Goal: Information Seeking & Learning: Find specific fact

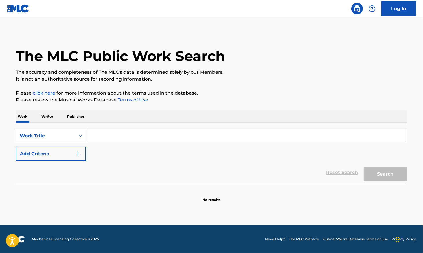
click at [130, 134] on input "Search Form" at bounding box center [246, 136] width 321 height 14
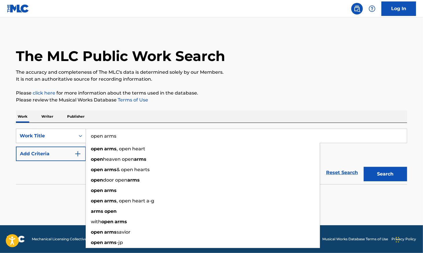
type input "open arms"
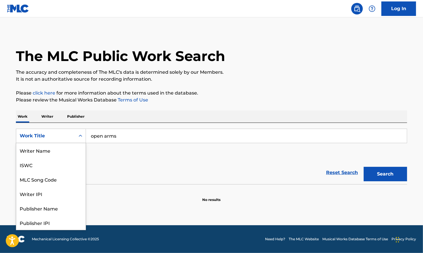
drag, startPoint x: 40, startPoint y: 142, endPoint x: 43, endPoint y: 144, distance: 3.1
click at [40, 142] on div "Work Title" at bounding box center [51, 136] width 70 height 14
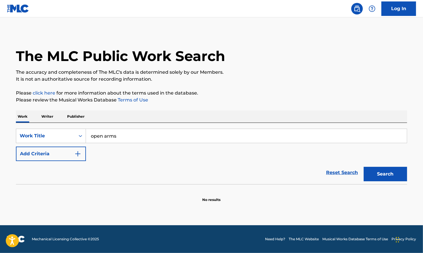
click at [119, 95] on p "Please click here for more information about the terms used in the database." at bounding box center [211, 93] width 391 height 7
click at [72, 156] on button "Add Criteria" at bounding box center [51, 154] width 70 height 14
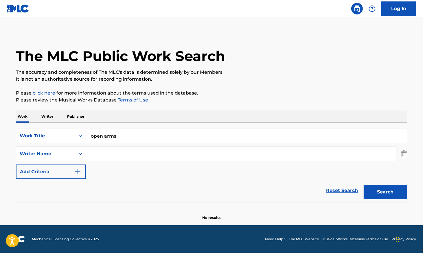
click at [152, 150] on input "Search Form" at bounding box center [241, 154] width 310 height 14
type input "[PERSON_NAME]"
click at [363, 185] on button "Search" at bounding box center [384, 192] width 43 height 14
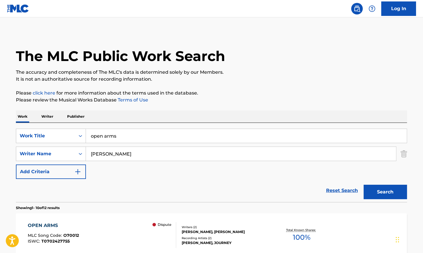
scroll to position [66, 0]
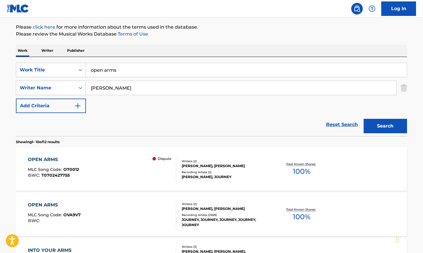
click at [150, 178] on div "OPEN ARMS MLC Song Code : O70012 ISWC : T0702427755 Dispute" at bounding box center [102, 169] width 149 height 26
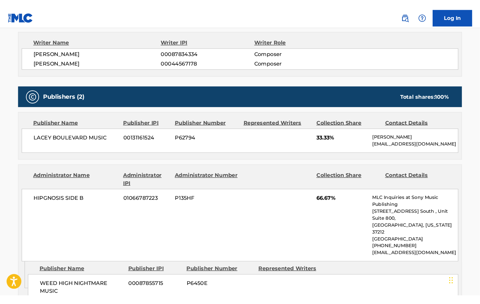
scroll to position [411, 0]
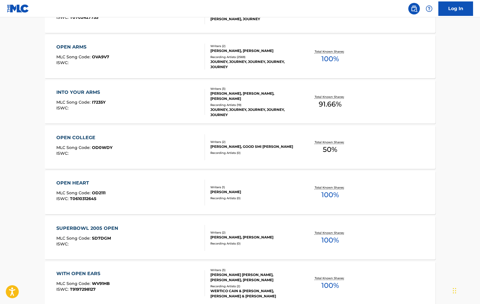
scroll to position [66, 0]
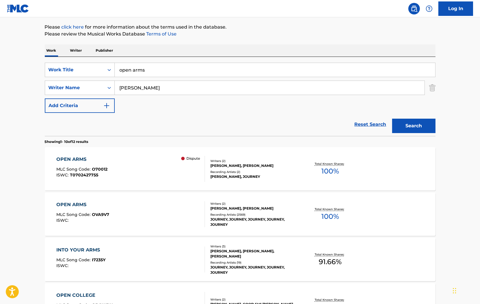
click at [160, 75] on input "open arms" at bounding box center [275, 70] width 321 height 14
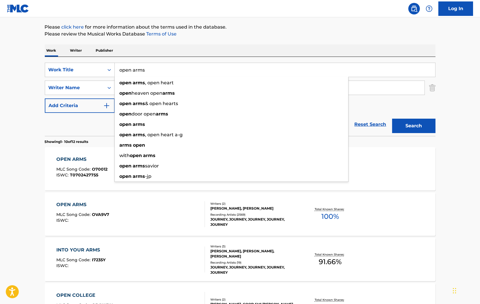
click at [160, 75] on input "open arms" at bounding box center [275, 70] width 321 height 14
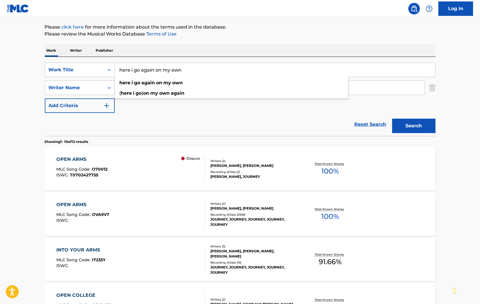
type input "here i go again on my own"
click at [392, 119] on button "Search" at bounding box center [413, 126] width 43 height 14
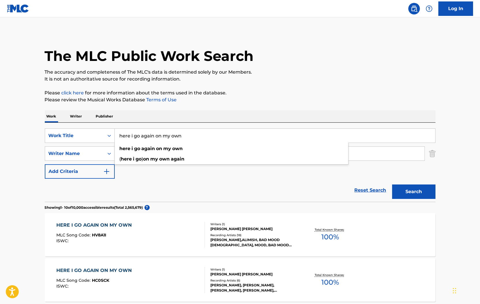
drag, startPoint x: 197, startPoint y: 136, endPoint x: 156, endPoint y: 135, distance: 41.4
click at [155, 135] on input "here i go again on my own" at bounding box center [275, 136] width 321 height 14
click at [156, 135] on input "here i go again on my own" at bounding box center [275, 136] width 321 height 14
drag, startPoint x: 189, startPoint y: 135, endPoint x: 155, endPoint y: 136, distance: 34.1
click at [155, 136] on input "here i go again on my own" at bounding box center [275, 136] width 321 height 14
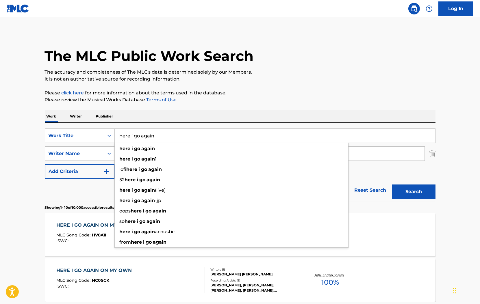
type input "here i go again"
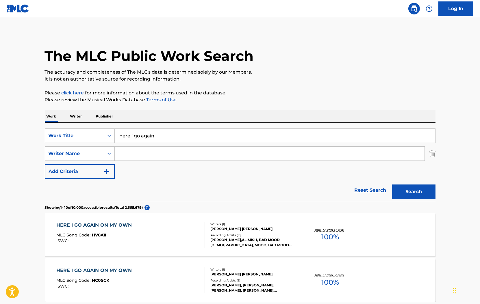
click at [158, 155] on input "Search Form" at bounding box center [270, 154] width 310 height 14
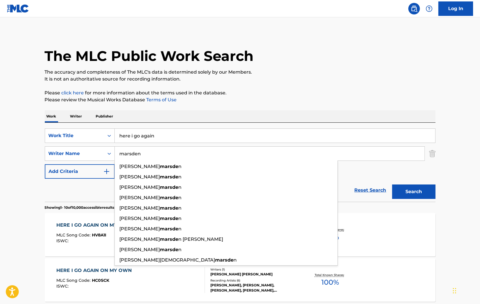
type input "marsden"
click at [392, 185] on button "Search" at bounding box center [413, 192] width 43 height 14
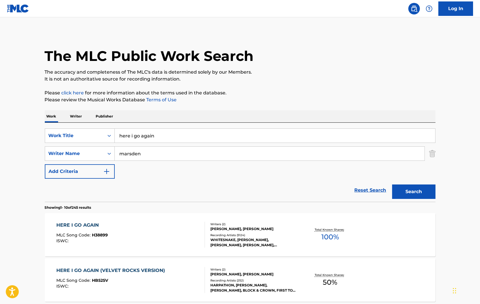
click at [264, 238] on div "WHITESNAKE, [PERSON_NAME], [PERSON_NAME], [PERSON_NAME], [PERSON_NAME], WHITESN…" at bounding box center [254, 243] width 87 height 10
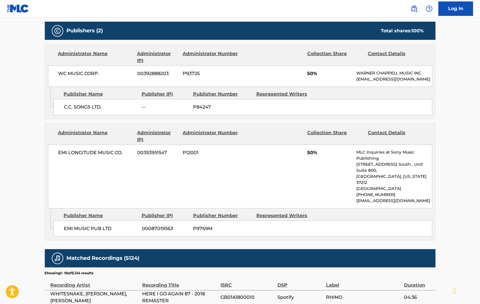
scroll to position [294, 0]
